Goal: Task Accomplishment & Management: Manage account settings

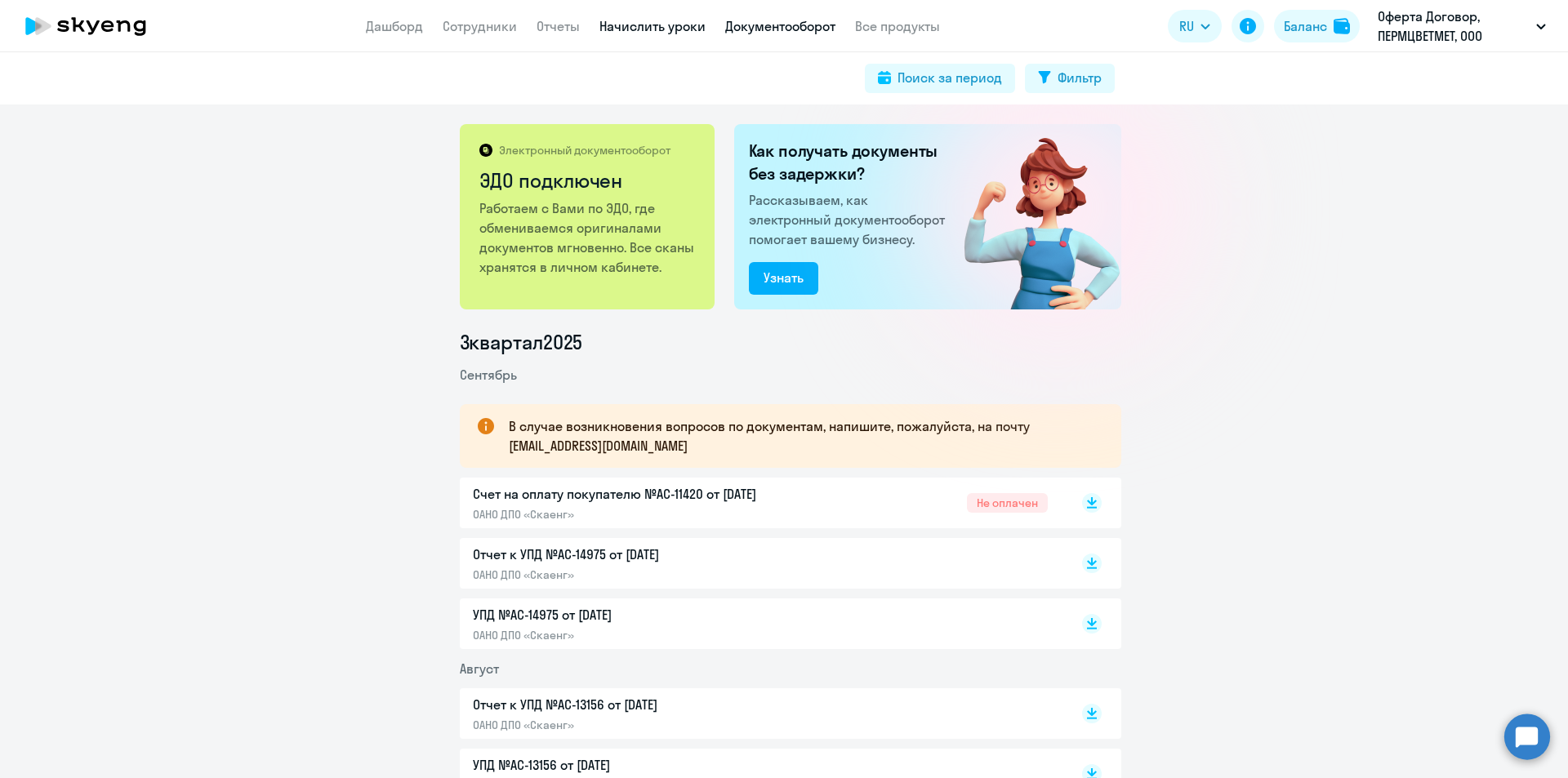
click at [615, 30] on link "Начислить уроки" at bounding box center [653, 26] width 106 height 16
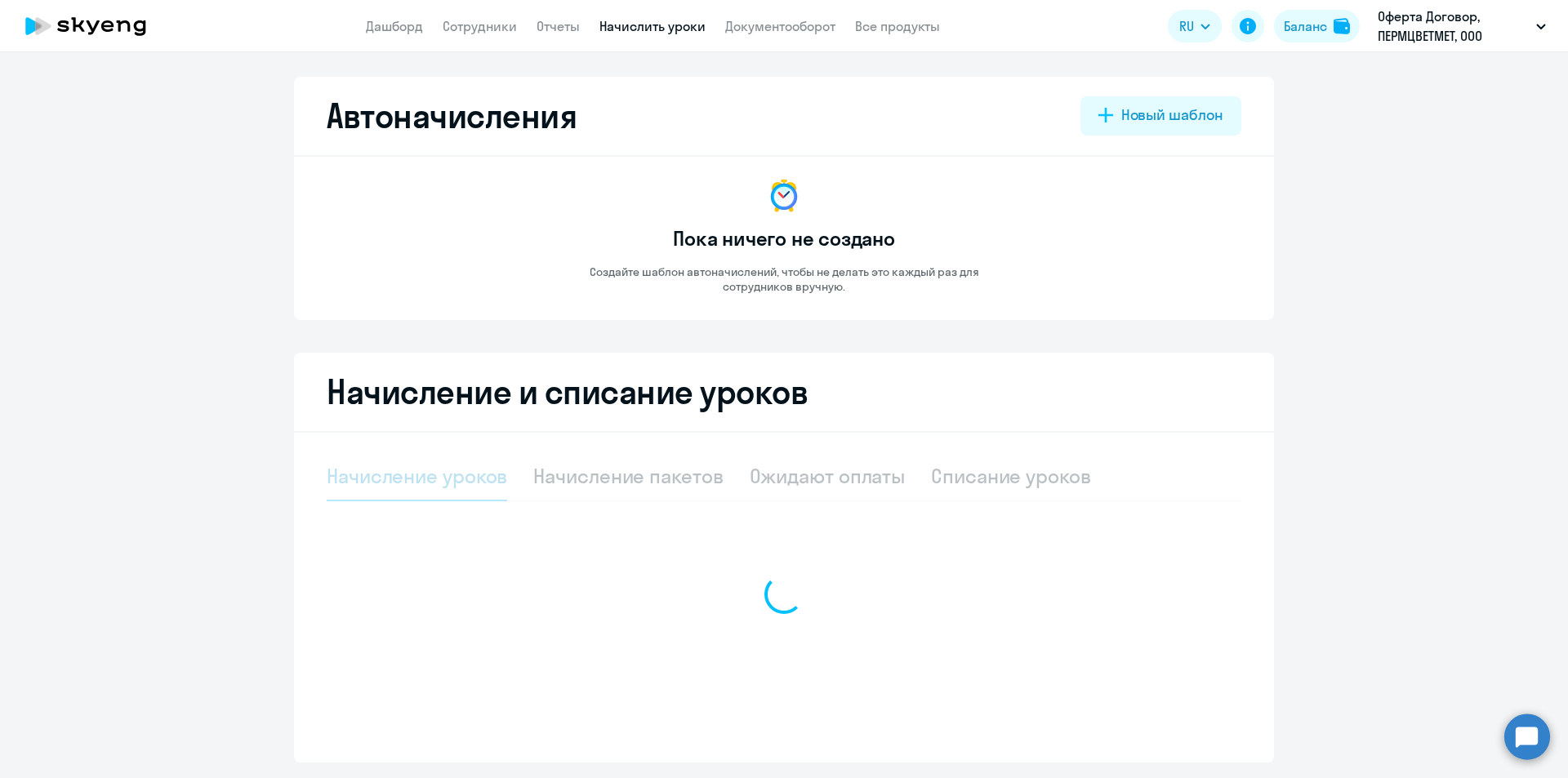
select select "10"
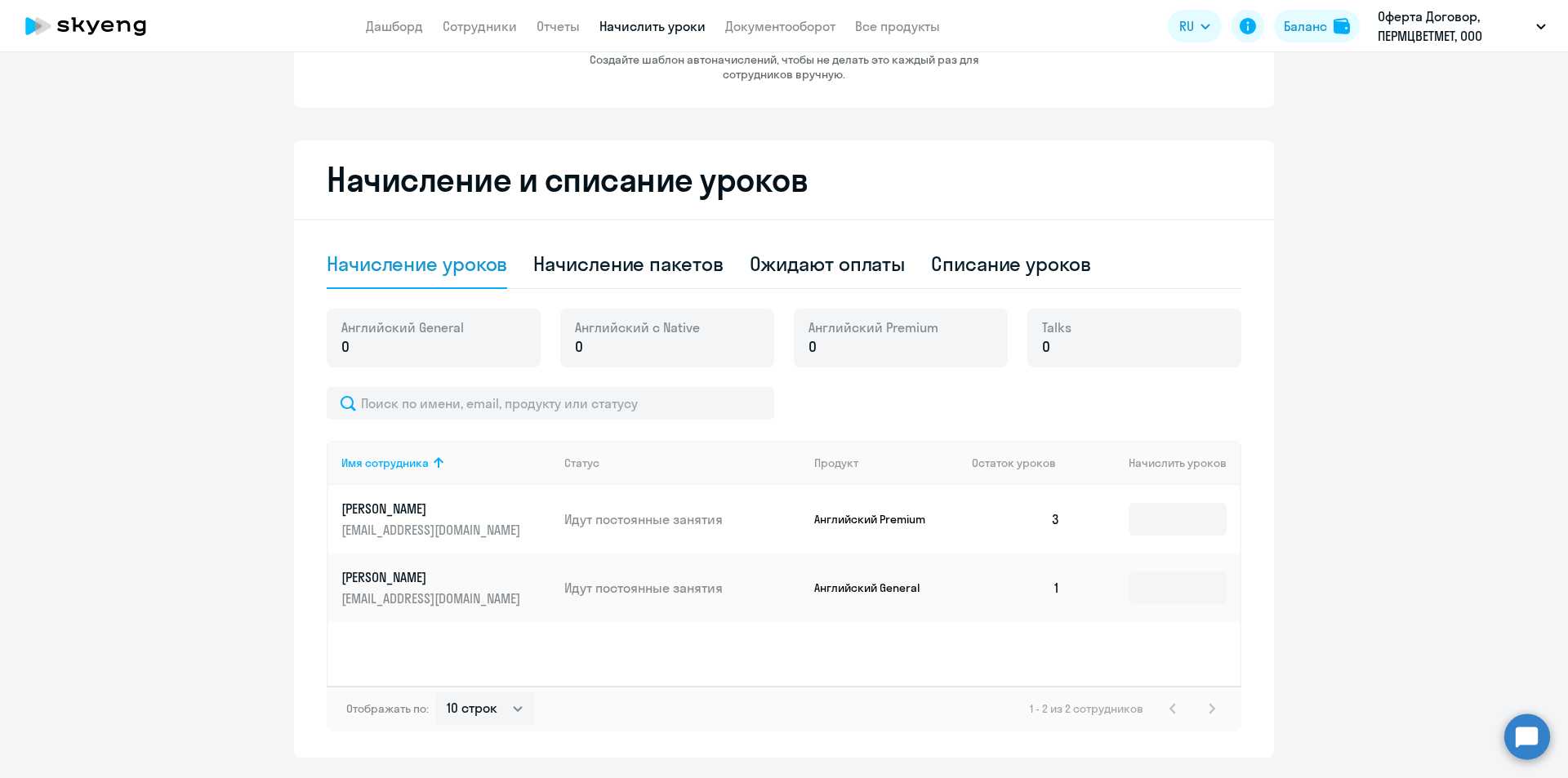
scroll to position [215, 0]
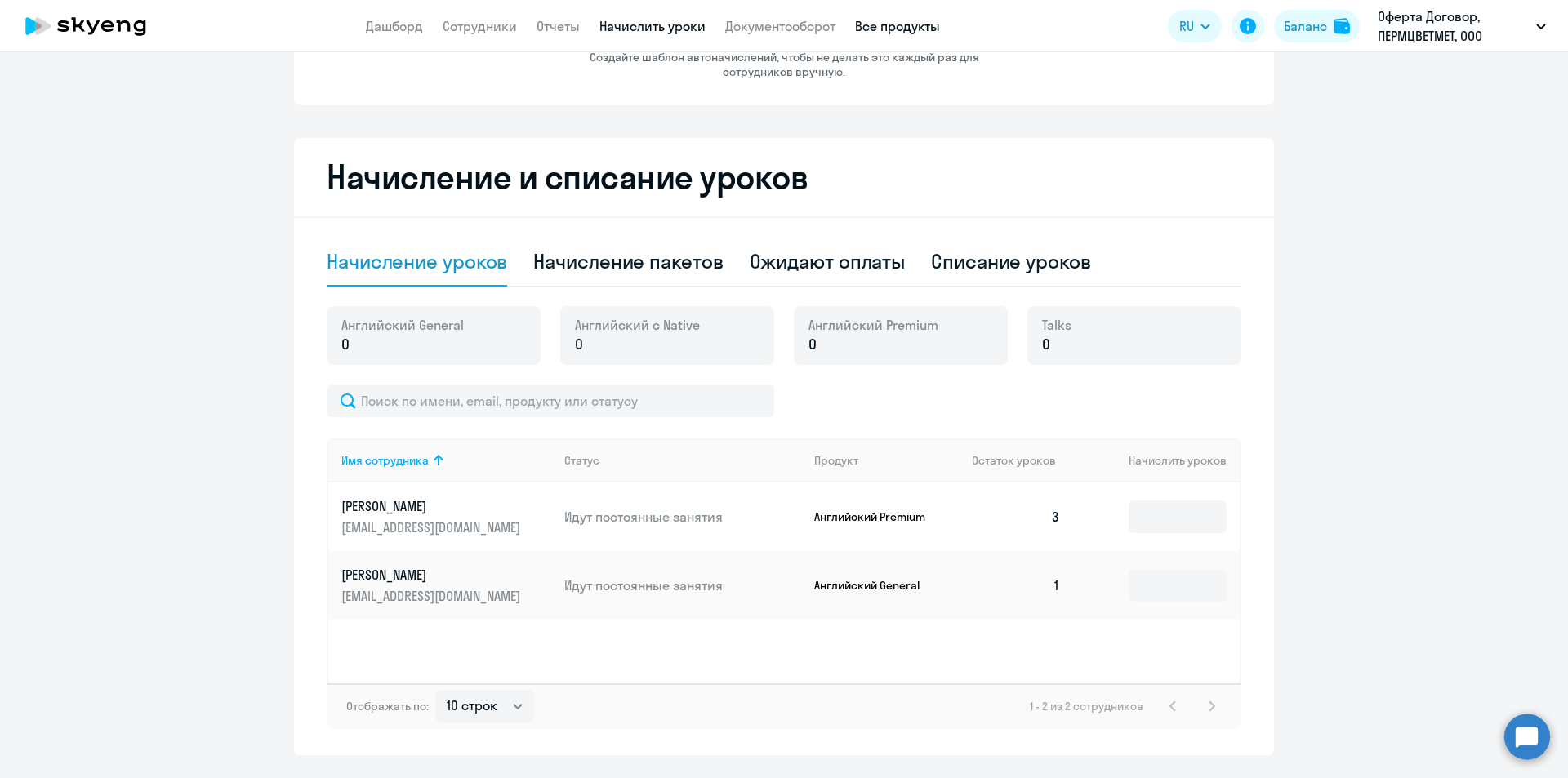
click at [877, 23] on link "Все продукты" at bounding box center [898, 26] width 85 height 16
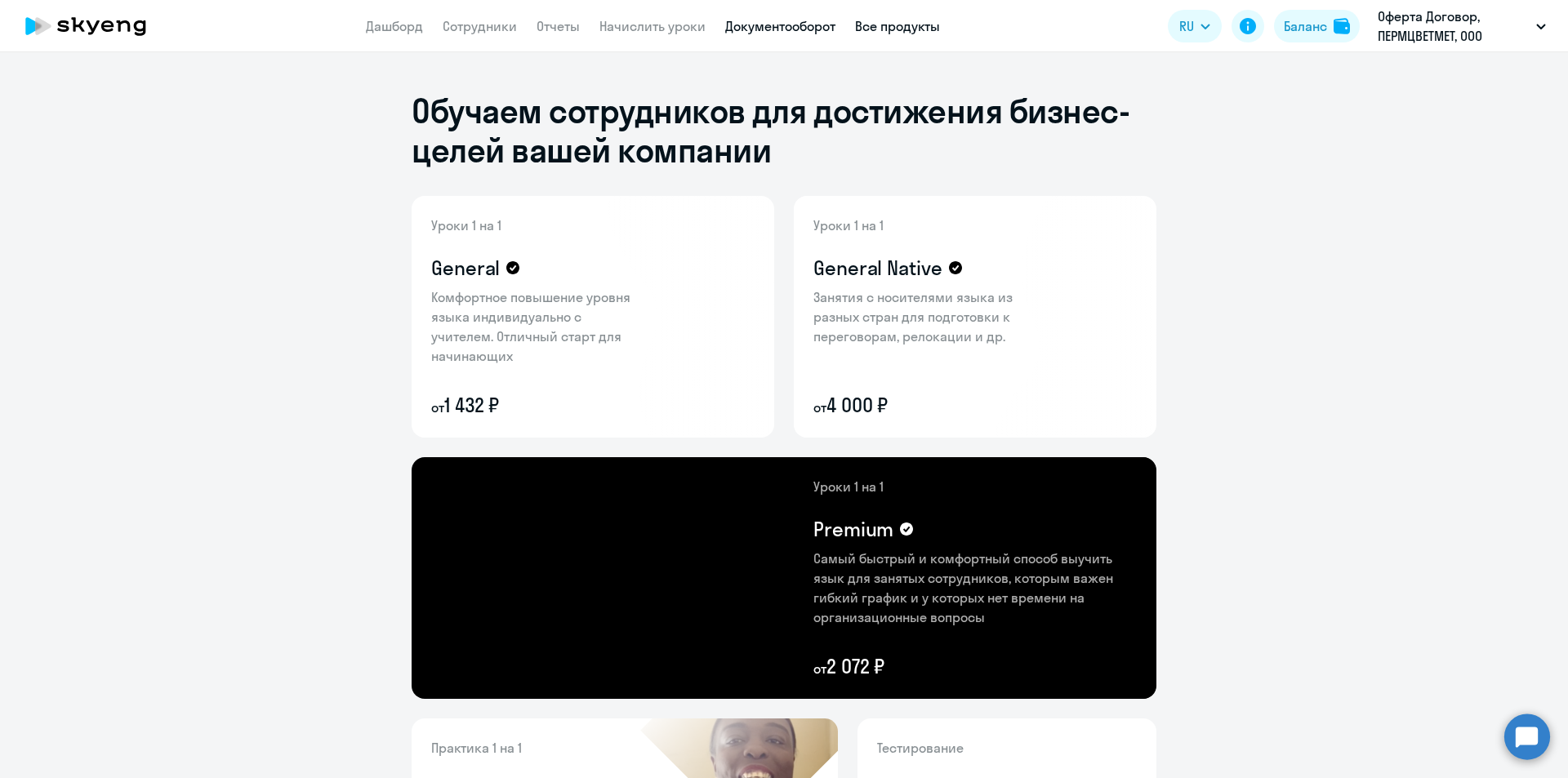
click at [781, 20] on link "Документооборот" at bounding box center [780, 26] width 110 height 16
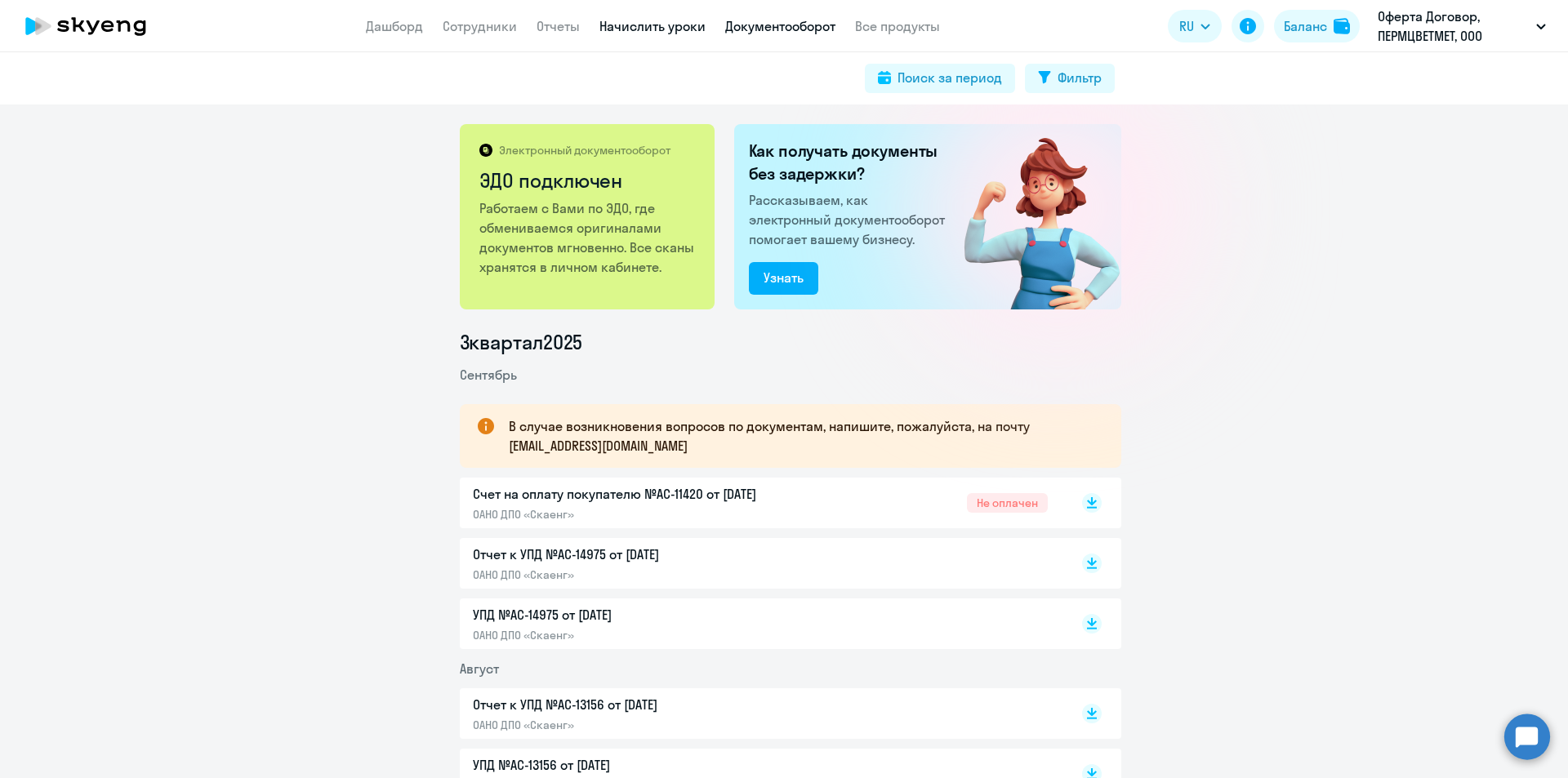
click at [647, 25] on link "Начислить уроки" at bounding box center [653, 26] width 106 height 16
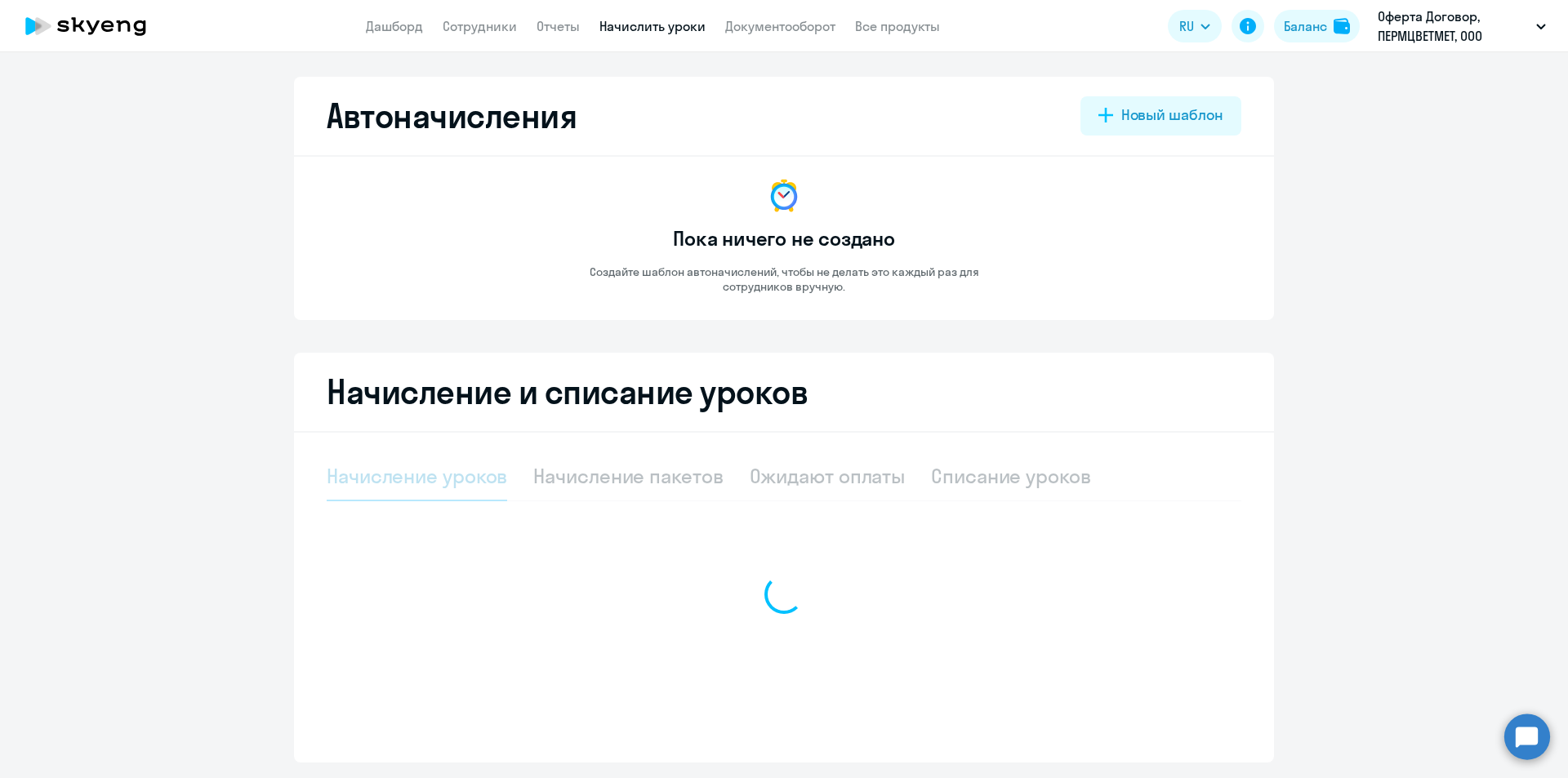
select select "10"
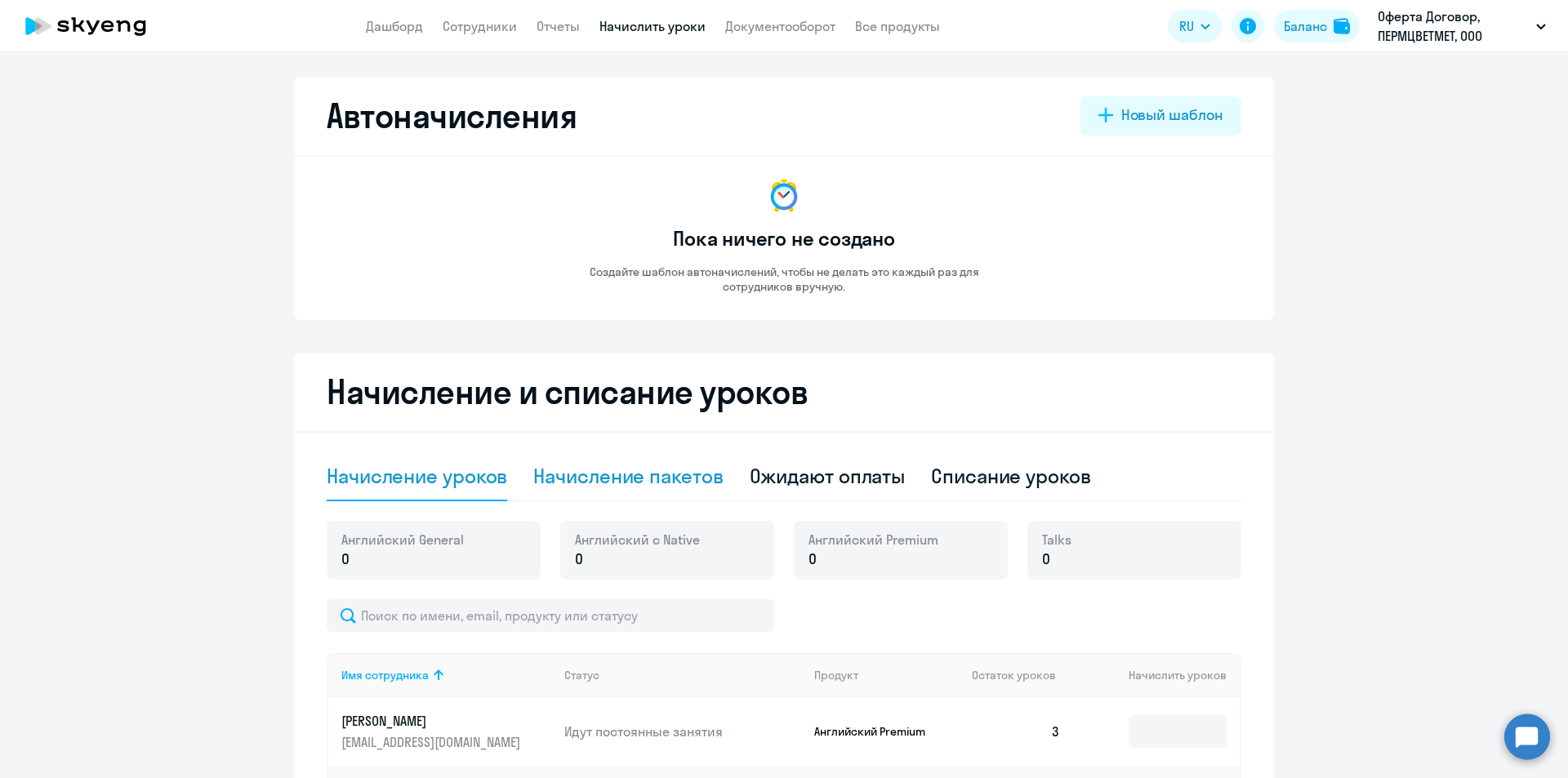
click at [618, 474] on div "Начисление пакетов" at bounding box center [628, 475] width 190 height 26
select select "10"
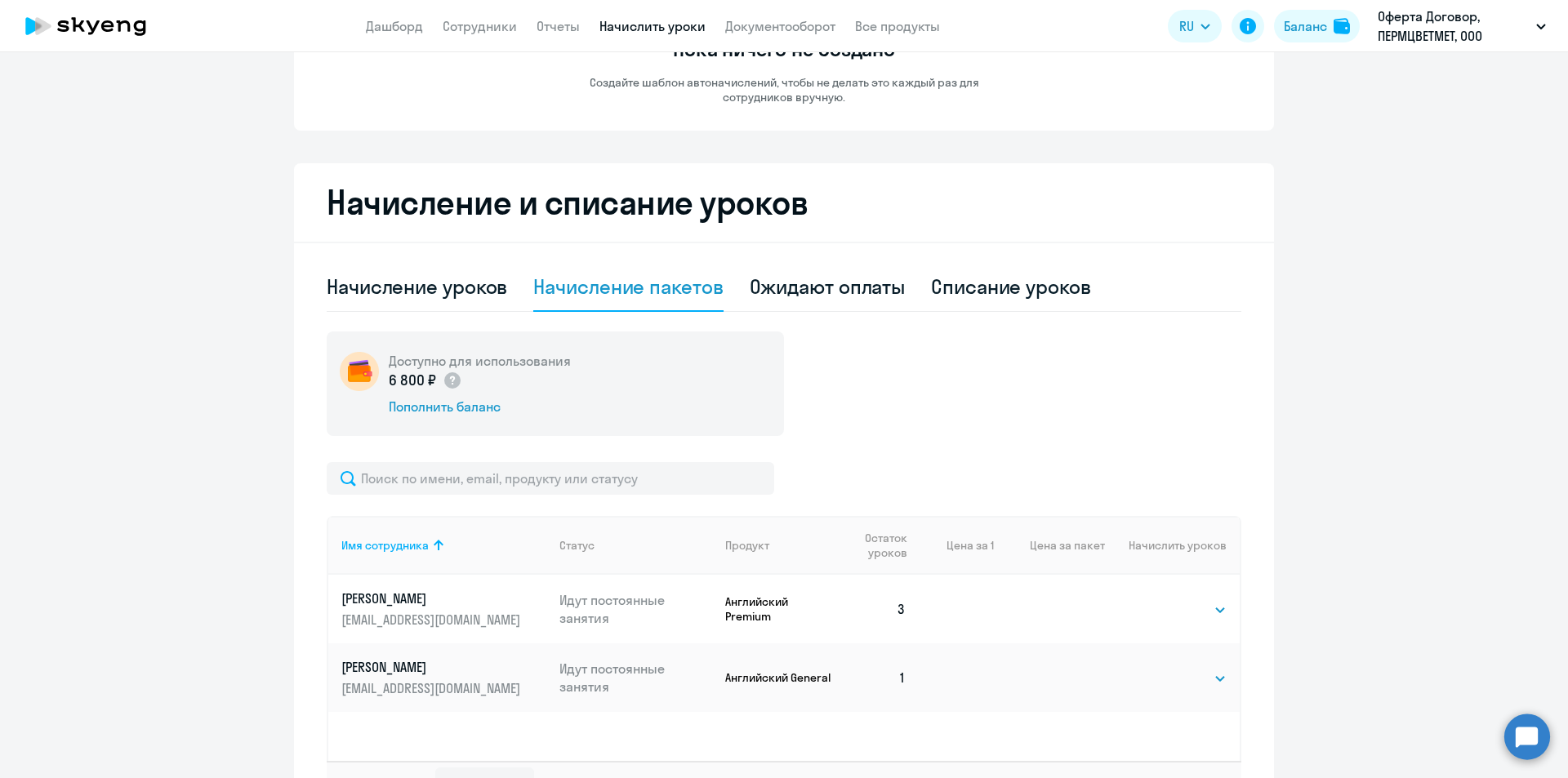
scroll to position [197, 0]
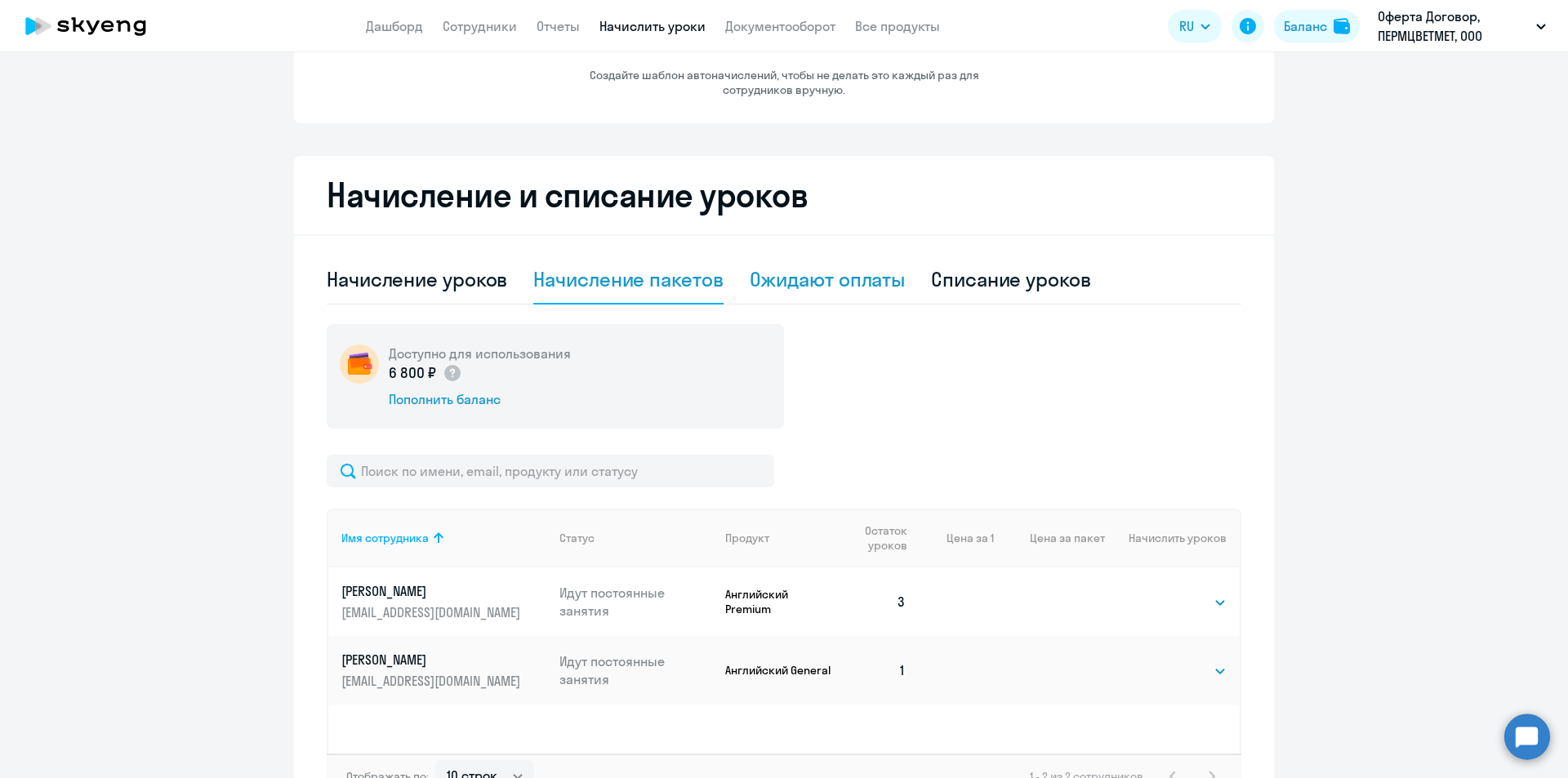
click at [803, 289] on div "Ожидают оплаты" at bounding box center [828, 279] width 156 height 26
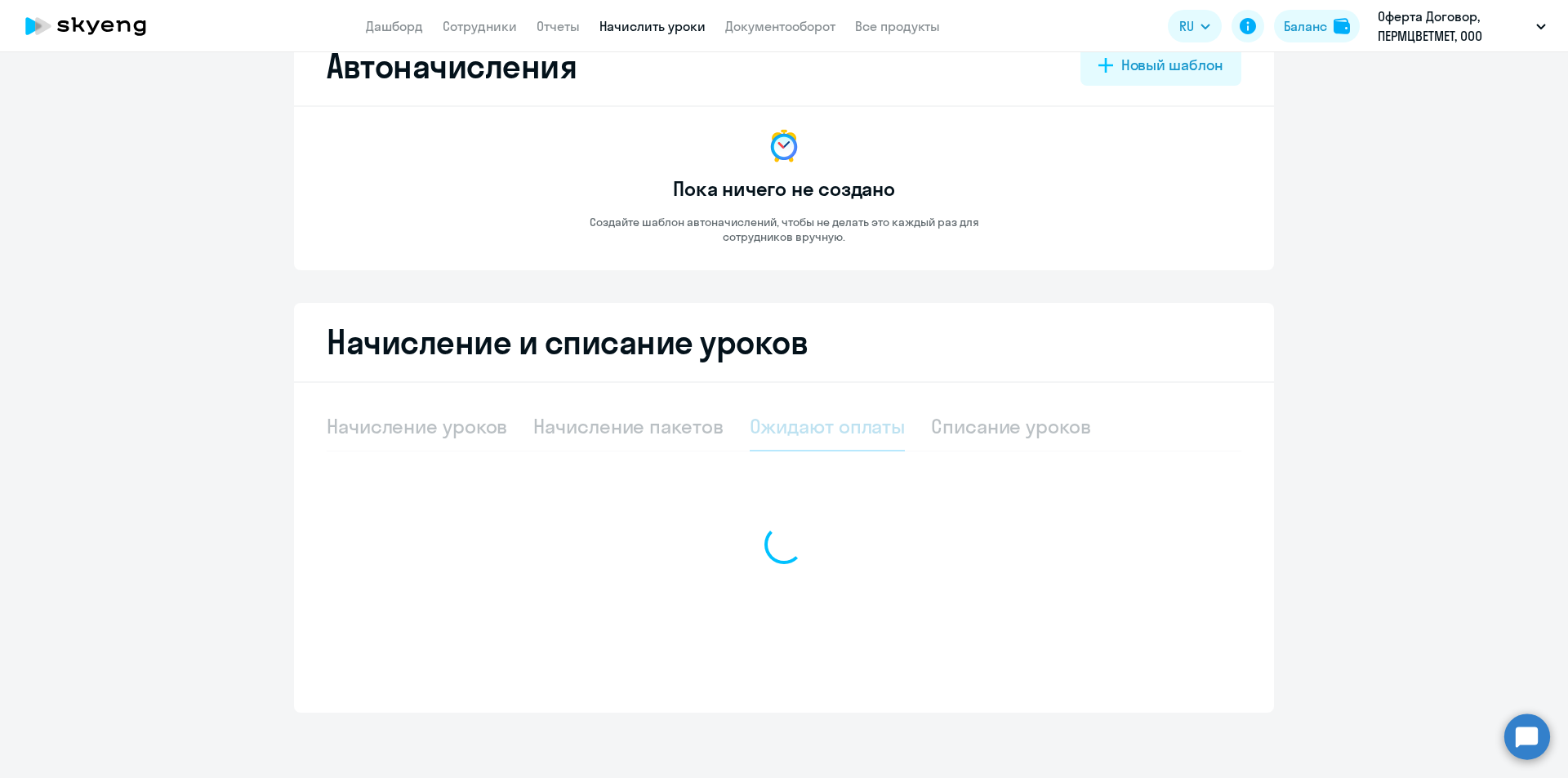
scroll to position [50, 0]
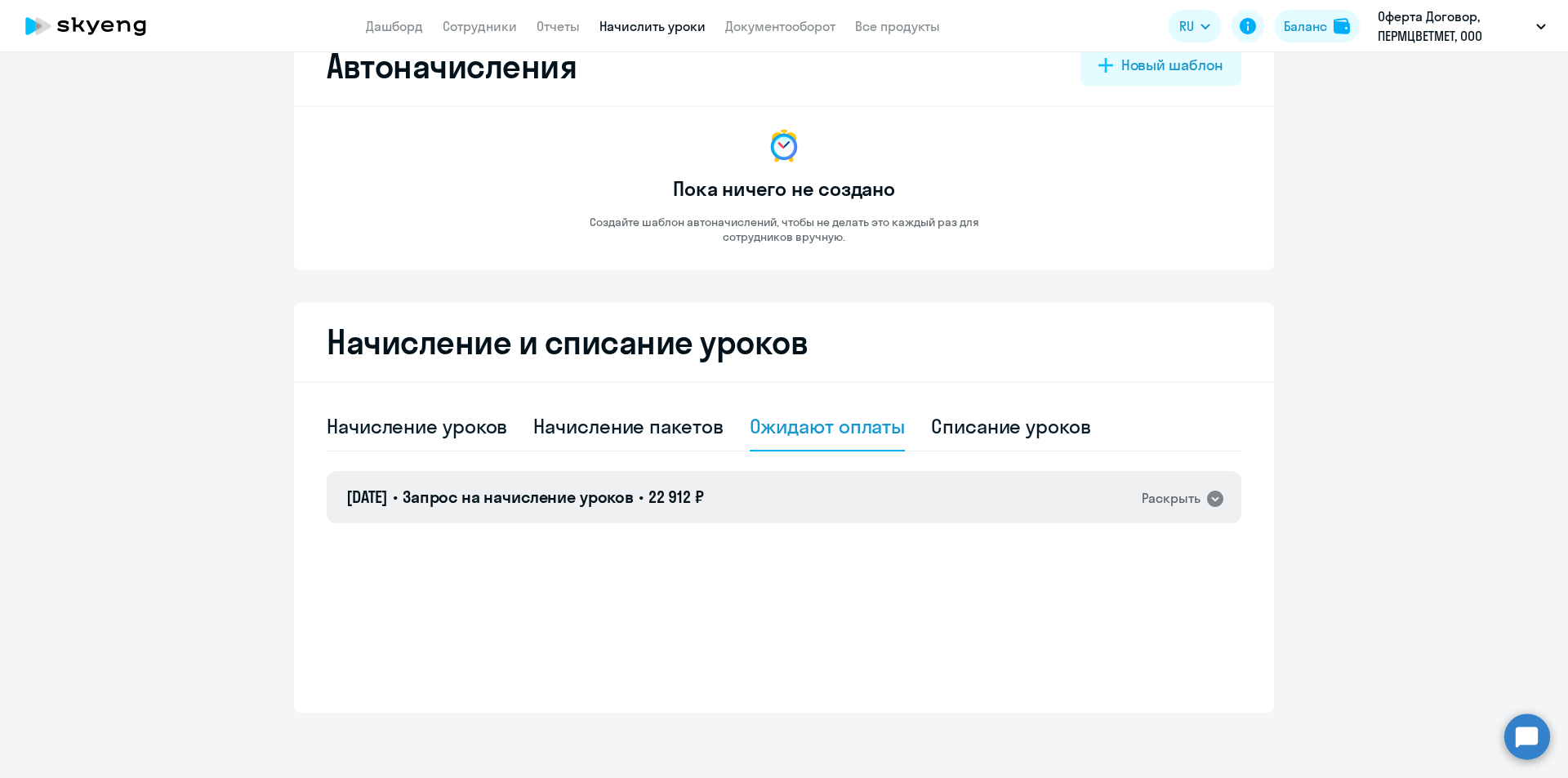
click at [1149, 492] on div "Раскрыть" at bounding box center [1171, 498] width 59 height 20
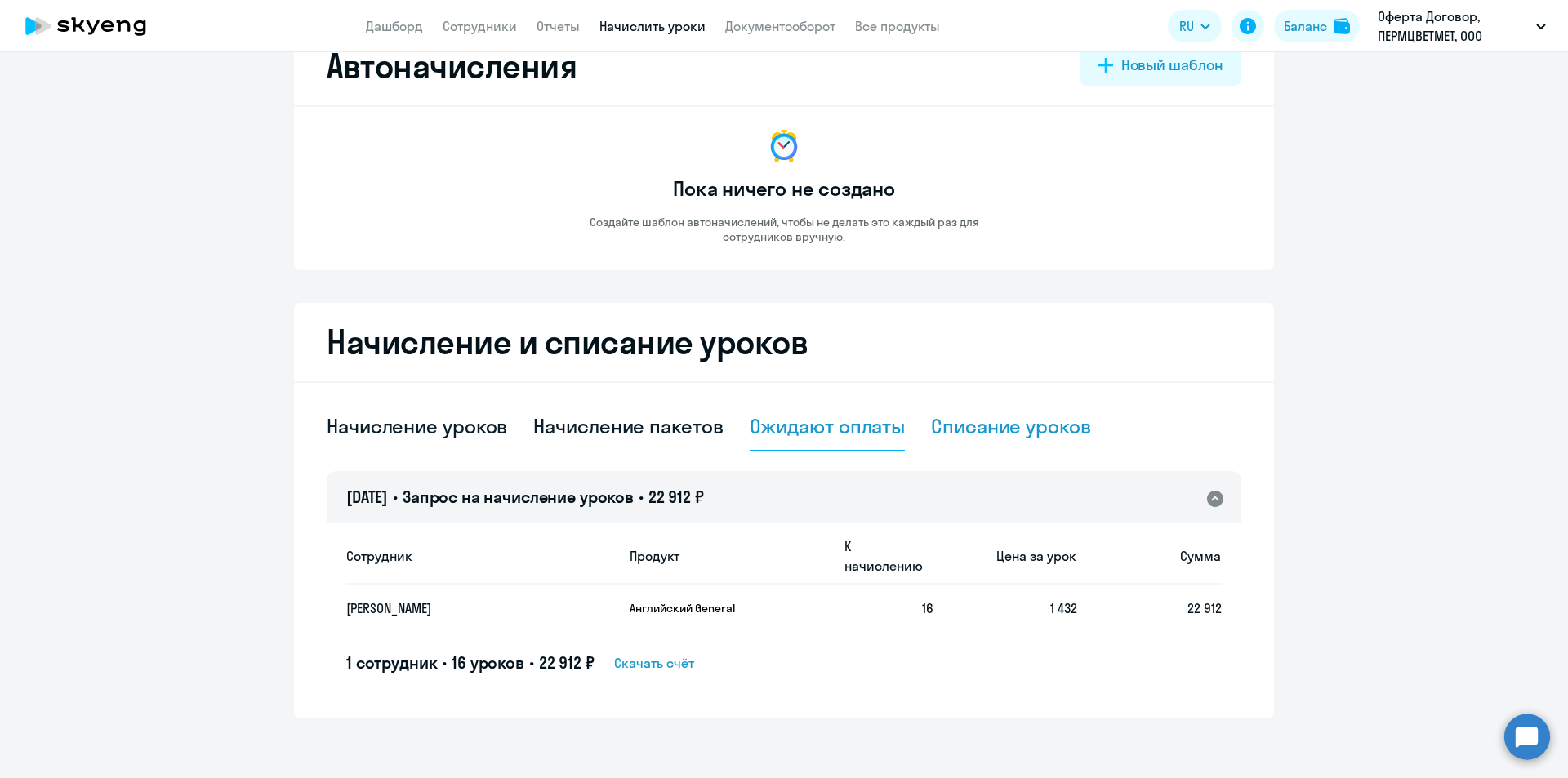
click at [1012, 431] on div "Списание уроков" at bounding box center [1012, 426] width 160 height 26
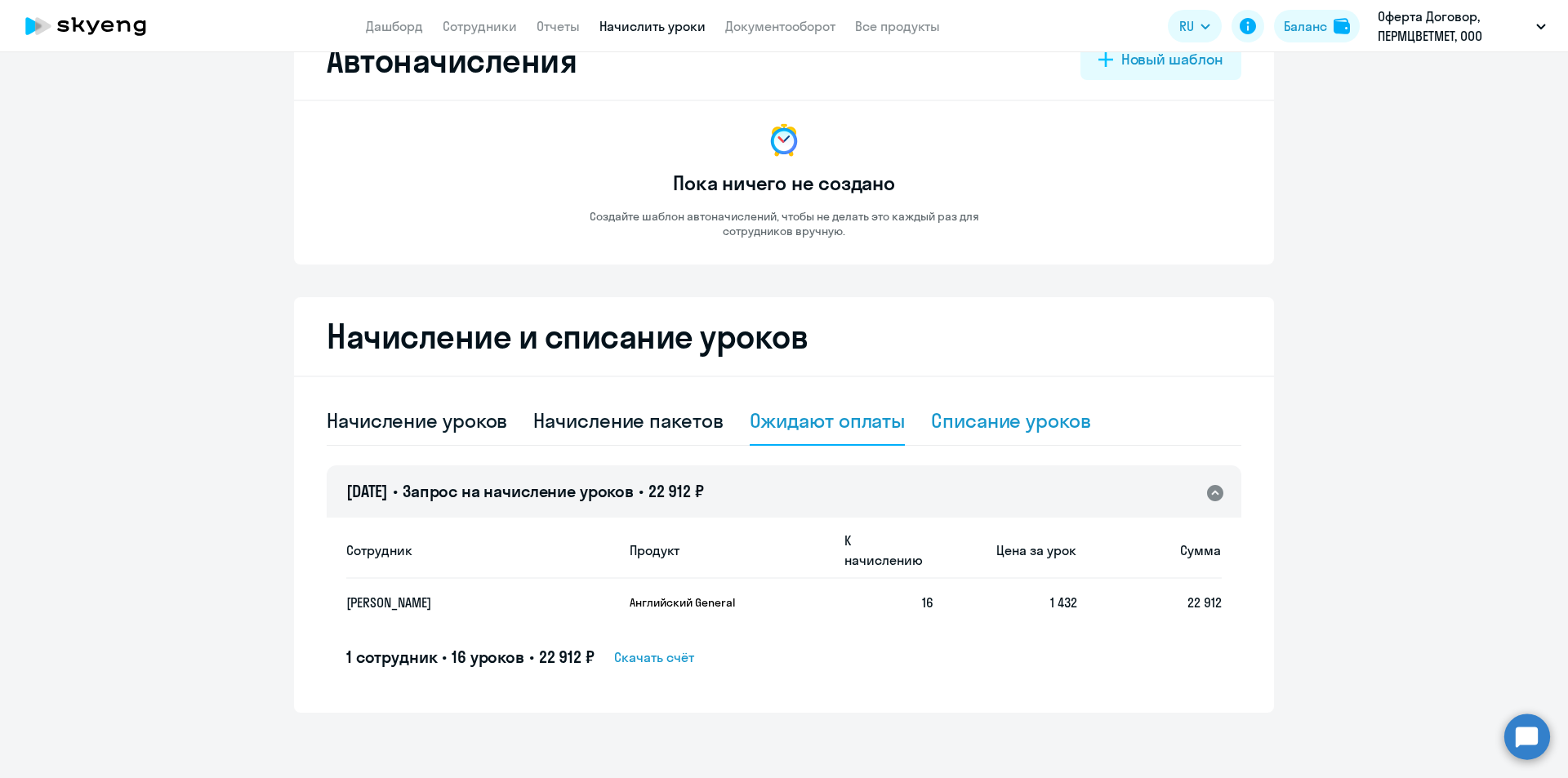
select select "10"
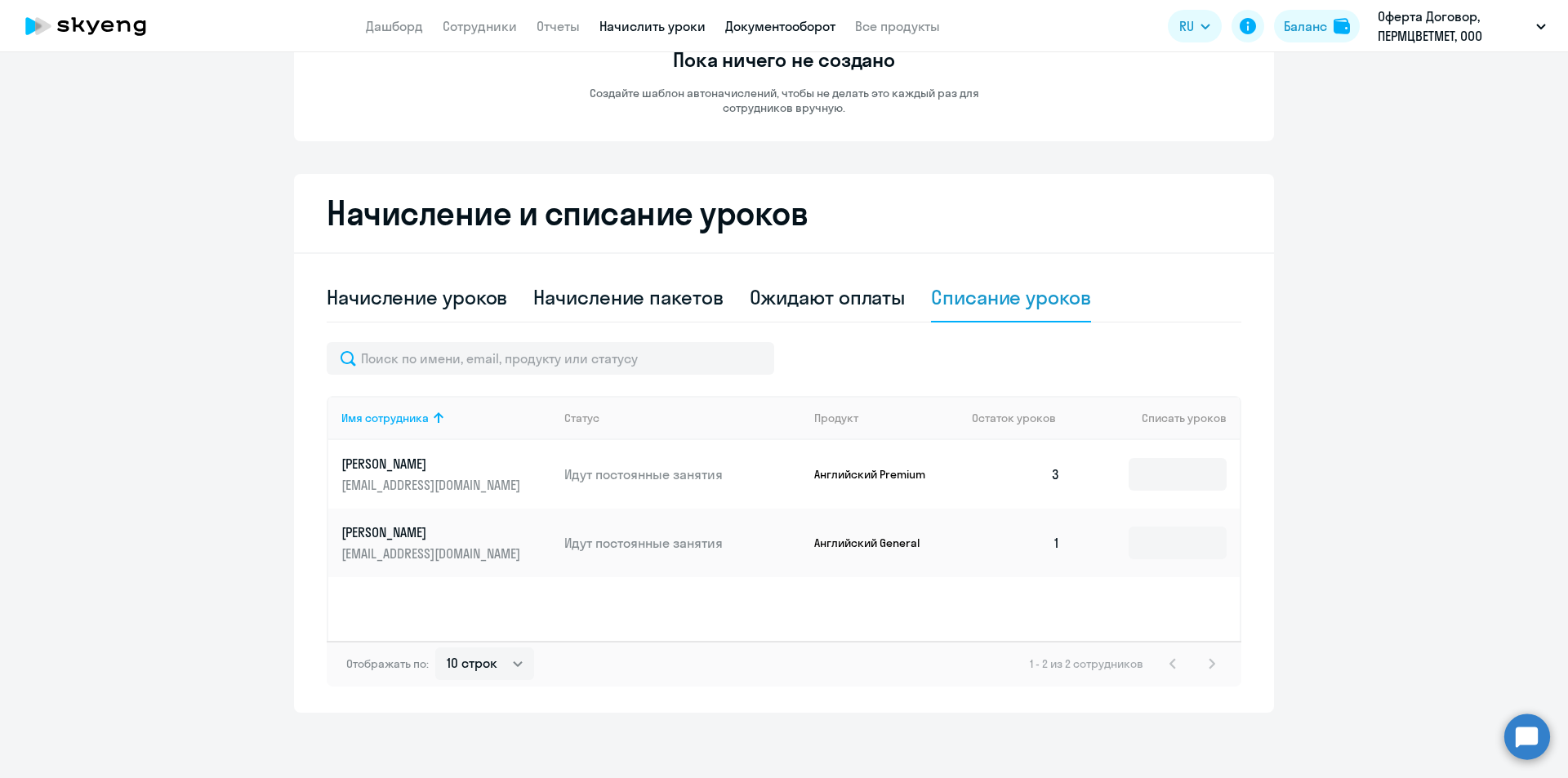
click at [755, 32] on link "Документооборот" at bounding box center [780, 26] width 110 height 16
